Goal: Task Accomplishment & Management: Use online tool/utility

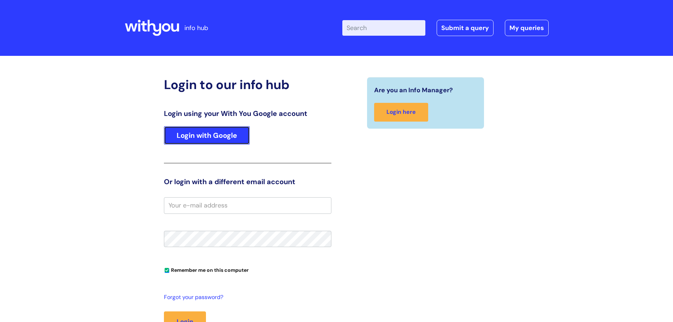
click at [208, 139] on link "Login with Google" at bounding box center [207, 135] width 86 height 18
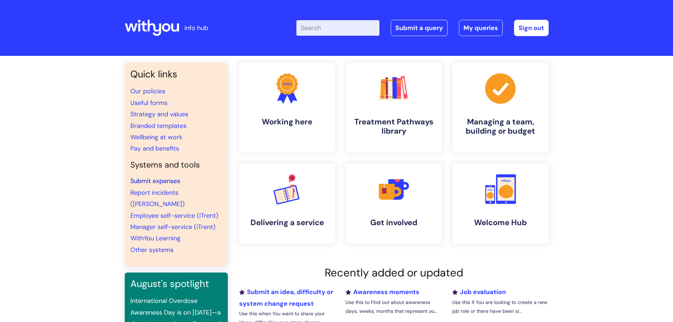
click at [147, 179] on link "Submit expenses" at bounding box center [155, 181] width 50 height 8
